Goal: Task Accomplishment & Management: Manage account settings

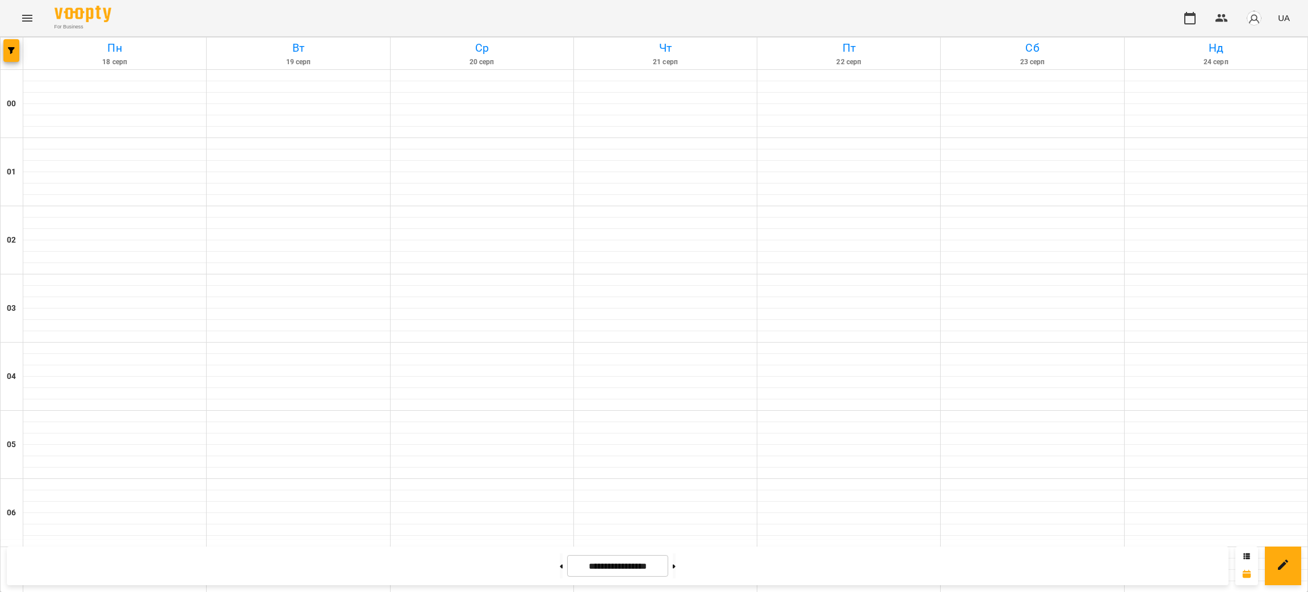
scroll to position [1096, 0]
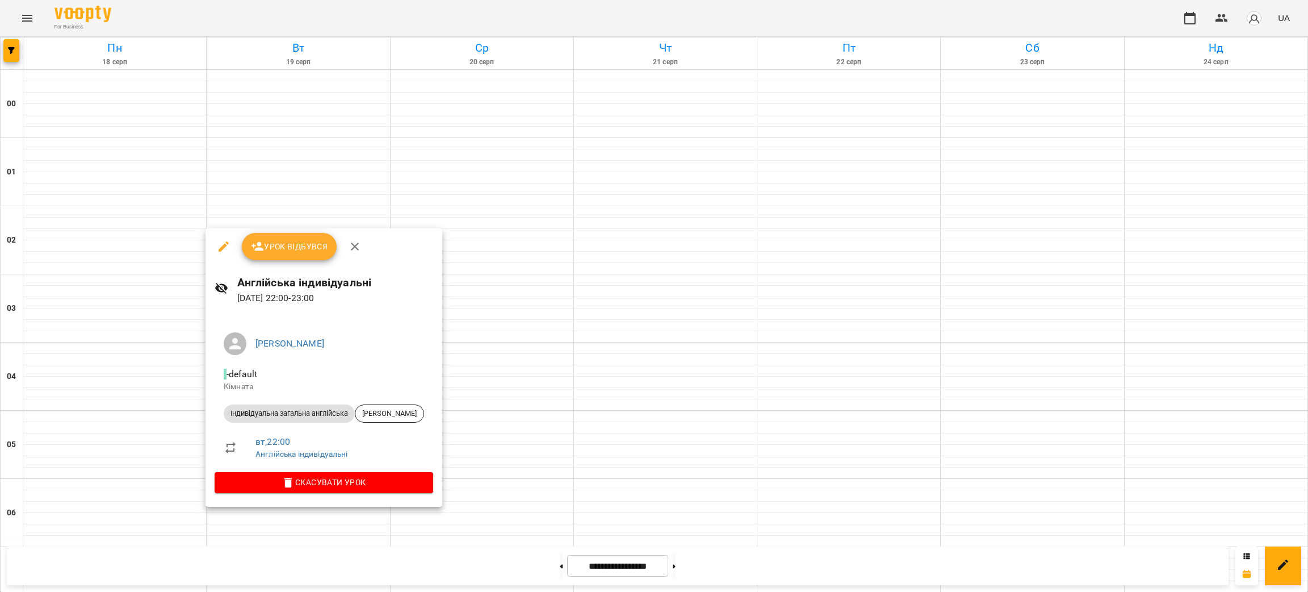
click at [275, 254] on button "Урок відбувся" at bounding box center [289, 246] width 95 height 27
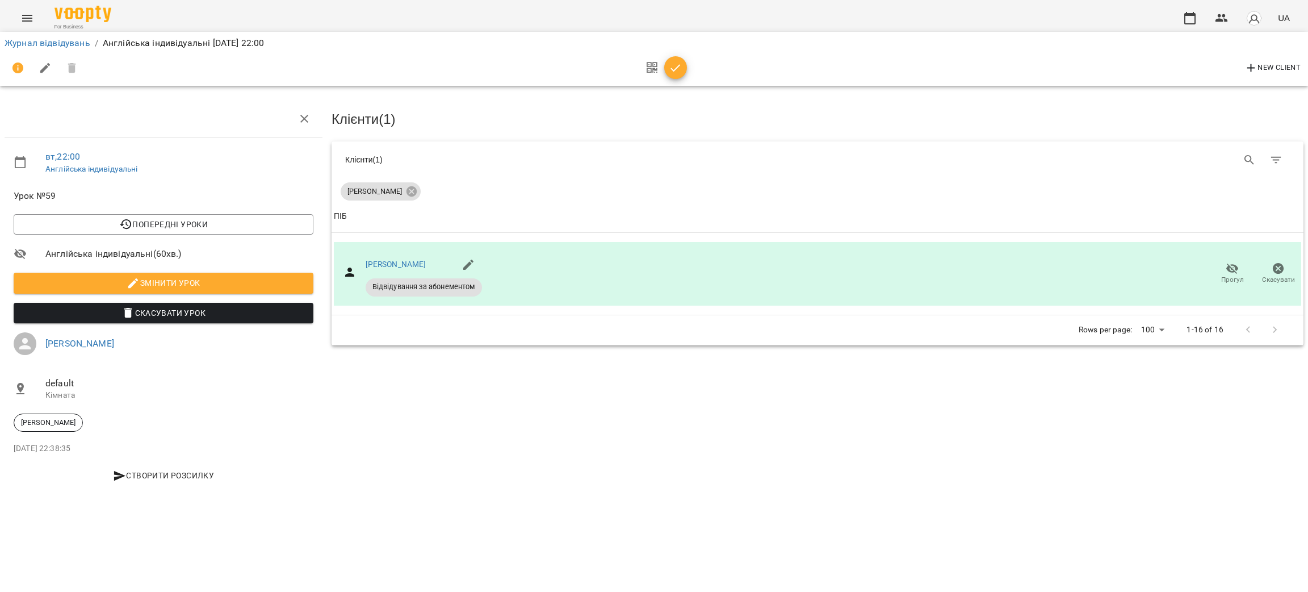
click at [672, 67] on icon "button" at bounding box center [676, 68] width 14 height 14
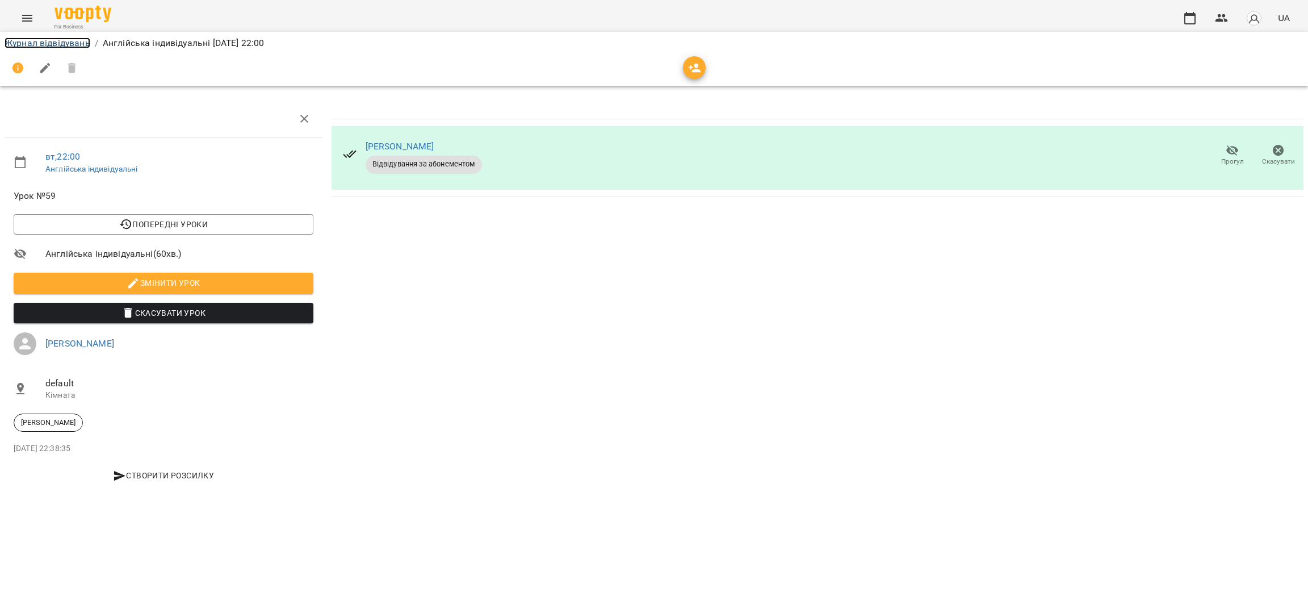
click at [28, 45] on link "Журнал відвідувань" at bounding box center [48, 42] width 86 height 11
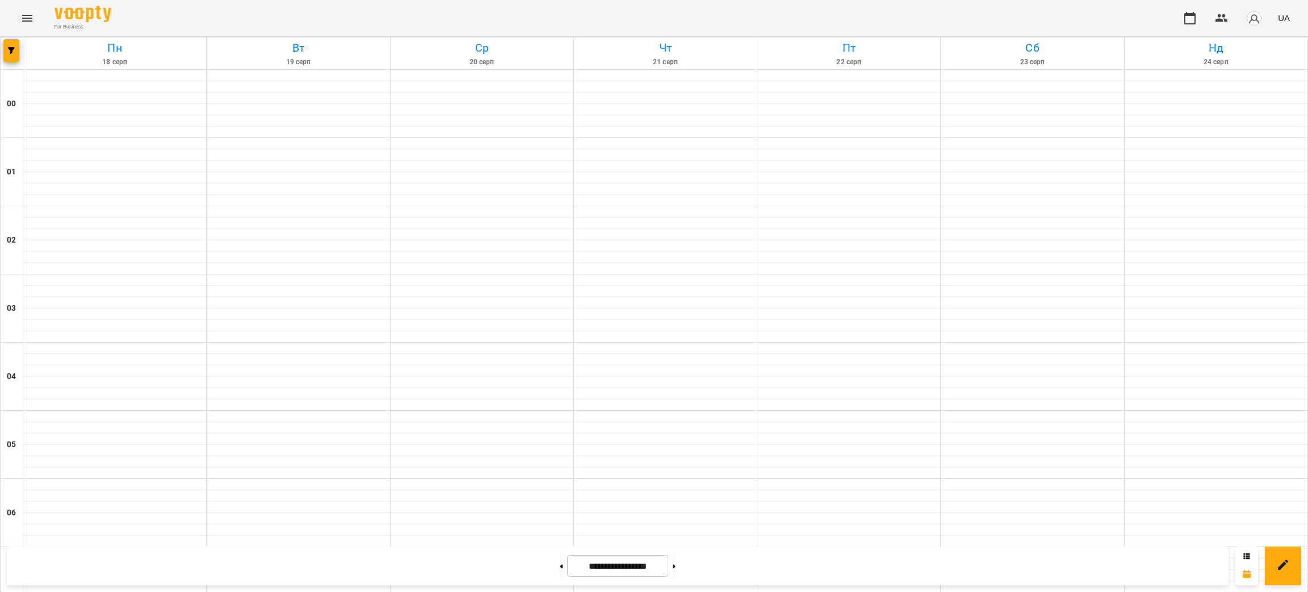
scroll to position [1096, 0]
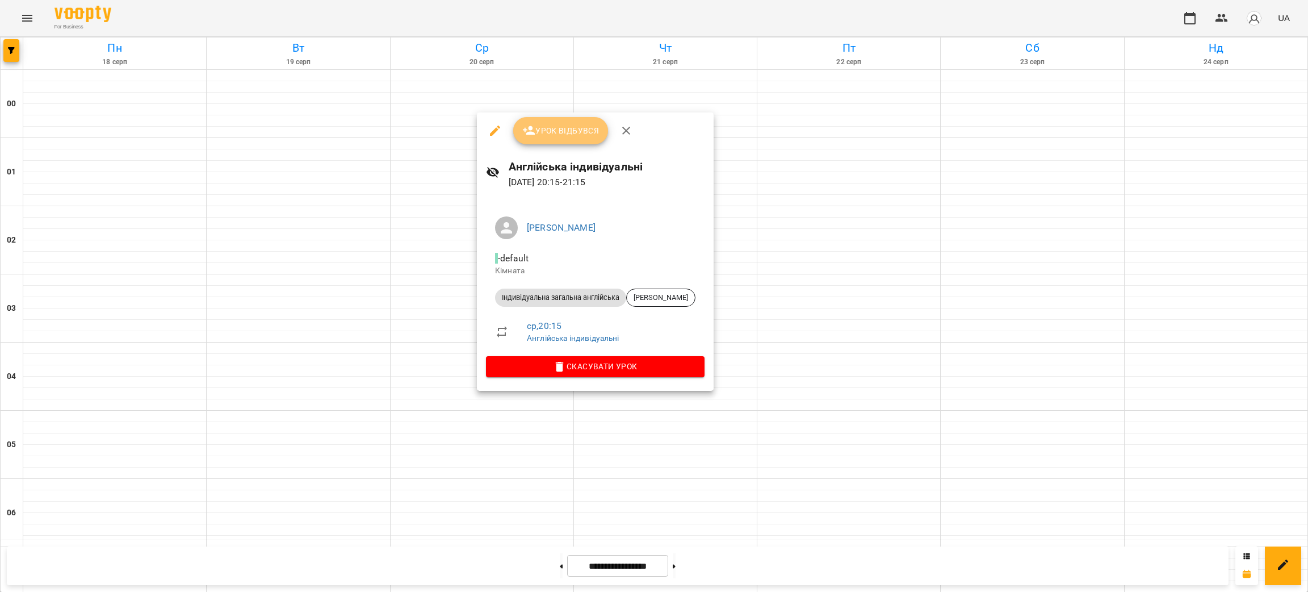
click at [582, 125] on span "Урок відбувся" at bounding box center [560, 131] width 77 height 14
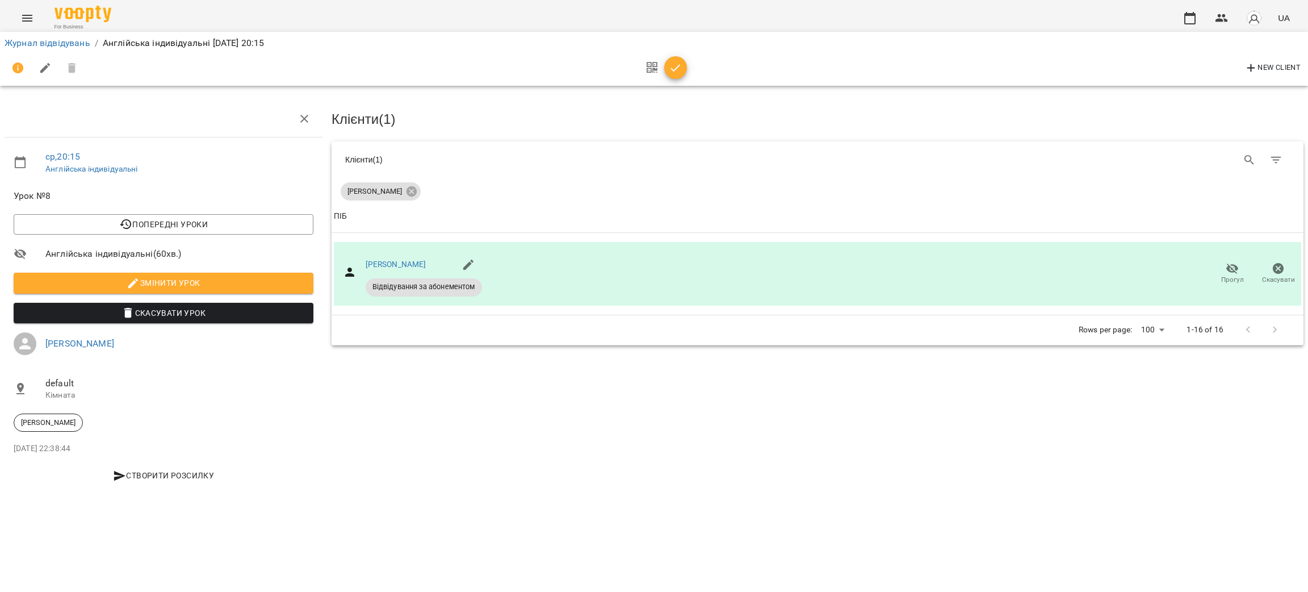
drag, startPoint x: 666, startPoint y: 69, endPoint x: 592, endPoint y: 68, distance: 73.8
click at [665, 69] on span "button" at bounding box center [675, 68] width 23 height 14
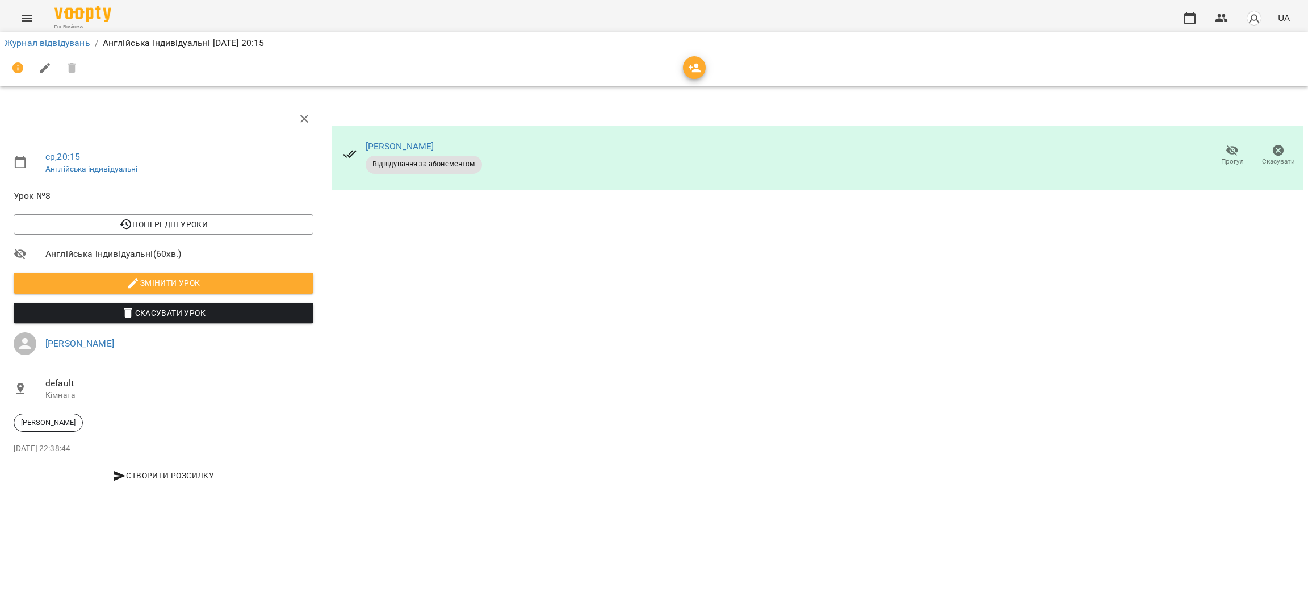
click at [63, 33] on div "Журнал відвідувань / Англійська індивідуальні [DATE] 20:15" at bounding box center [654, 59] width 1312 height 58
click at [59, 42] on link "Журнал відвідувань" at bounding box center [48, 42] width 86 height 11
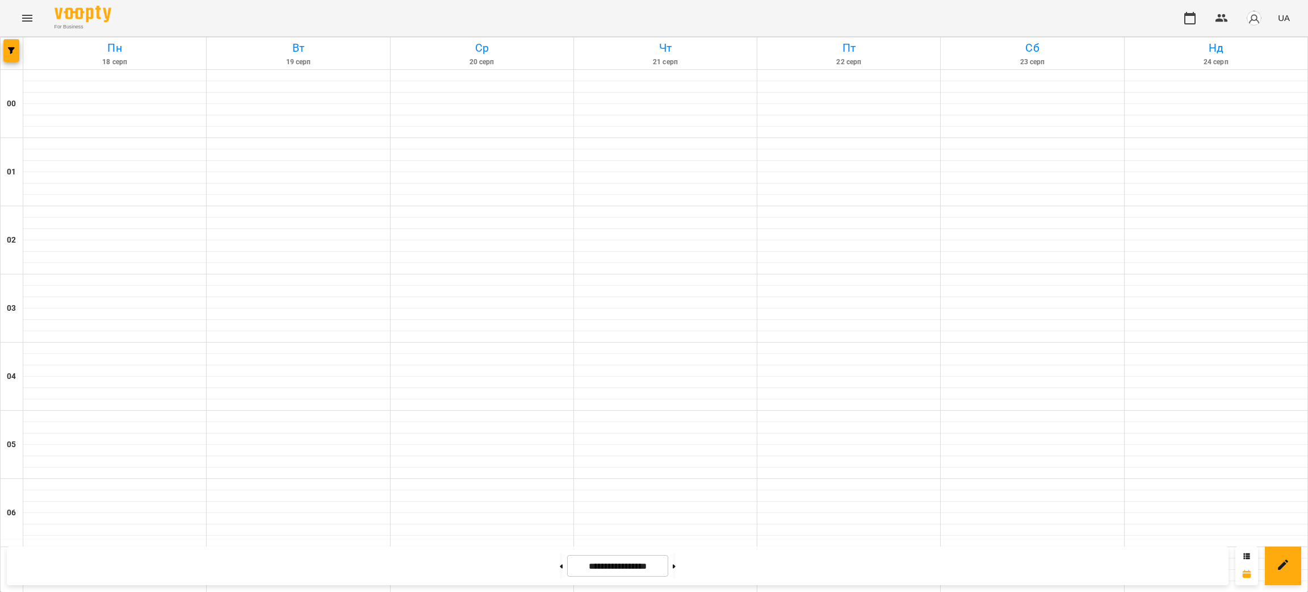
scroll to position [1096, 0]
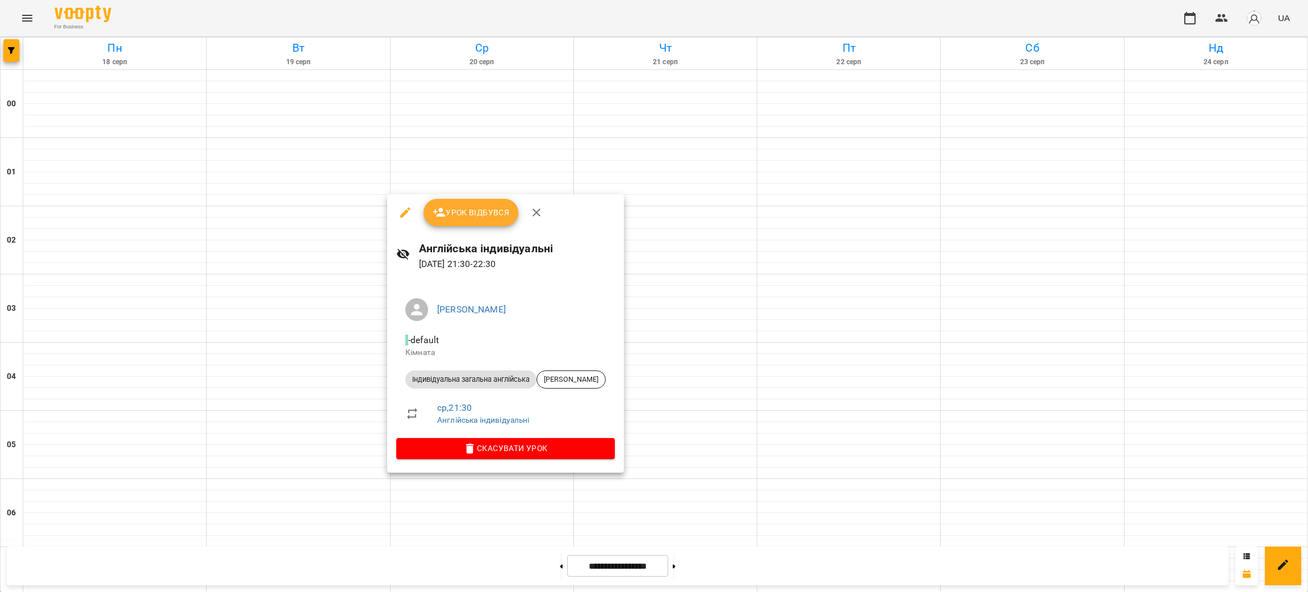
click at [475, 208] on span "Урок відбувся" at bounding box center [471, 213] width 77 height 14
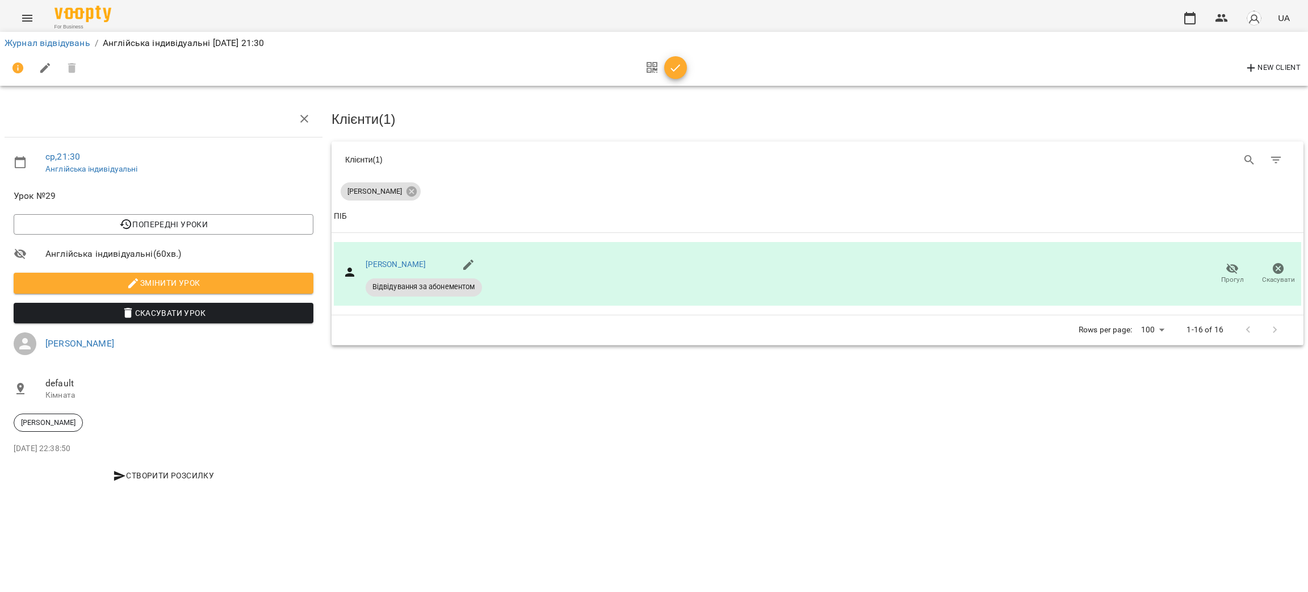
click at [669, 66] on icon "button" at bounding box center [676, 68] width 14 height 14
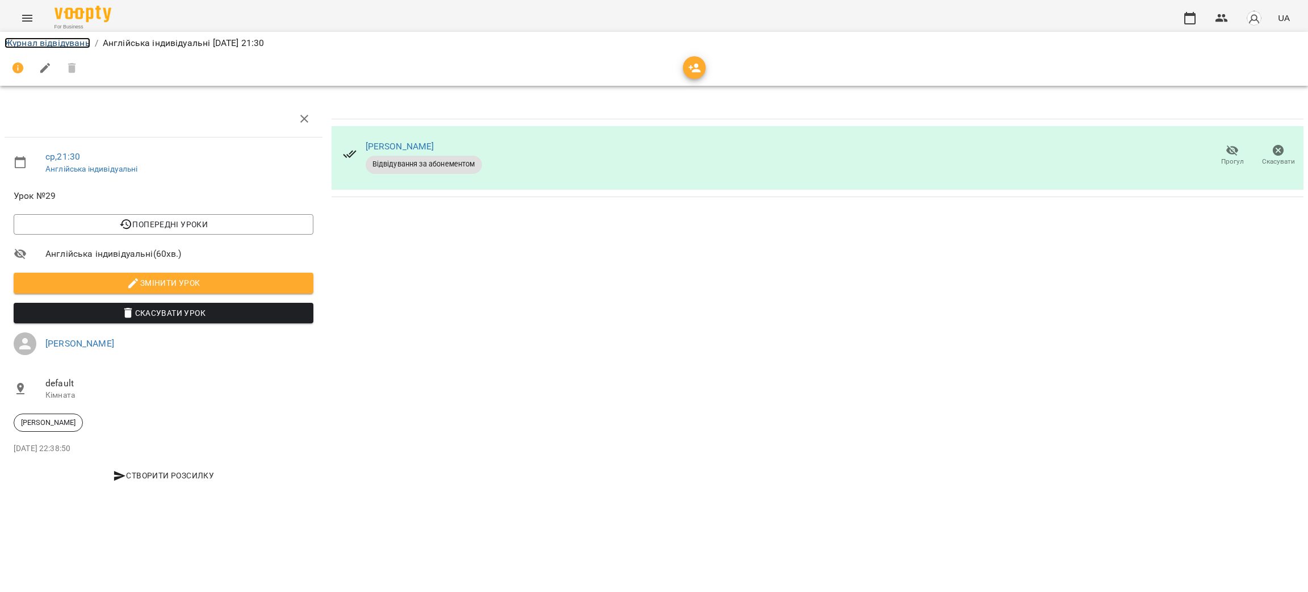
click at [69, 46] on link "Журнал відвідувань" at bounding box center [48, 42] width 86 height 11
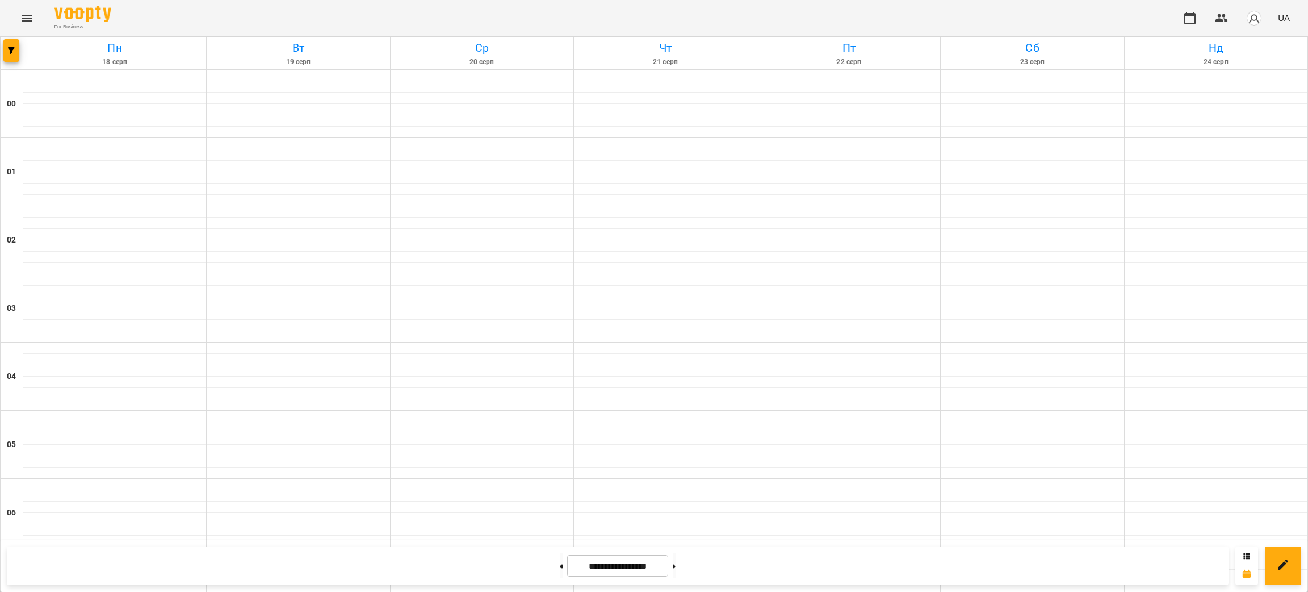
scroll to position [1096, 0]
